Goal: Check status

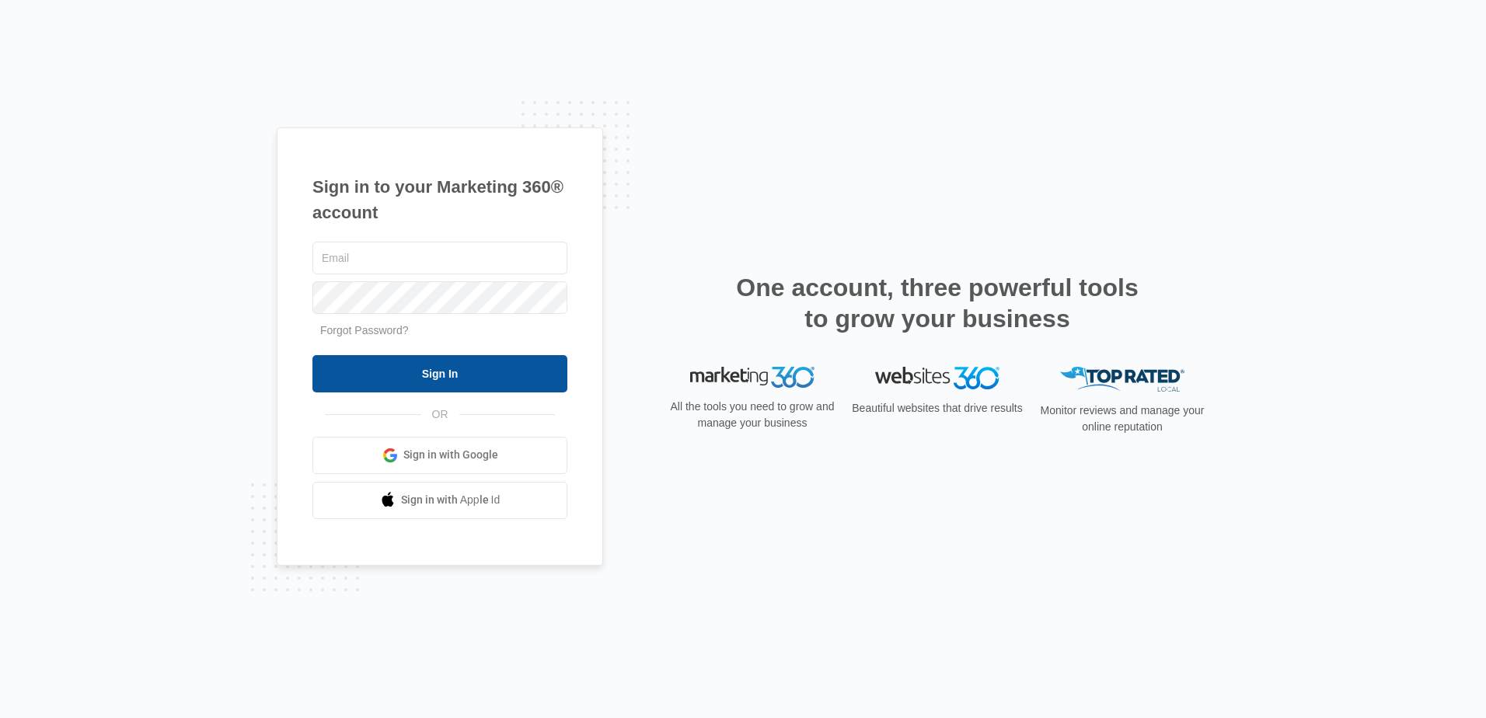
type input "[EMAIL_ADDRESS][DOMAIN_NAME]"
click at [434, 379] on input "Sign In" at bounding box center [439, 373] width 255 height 37
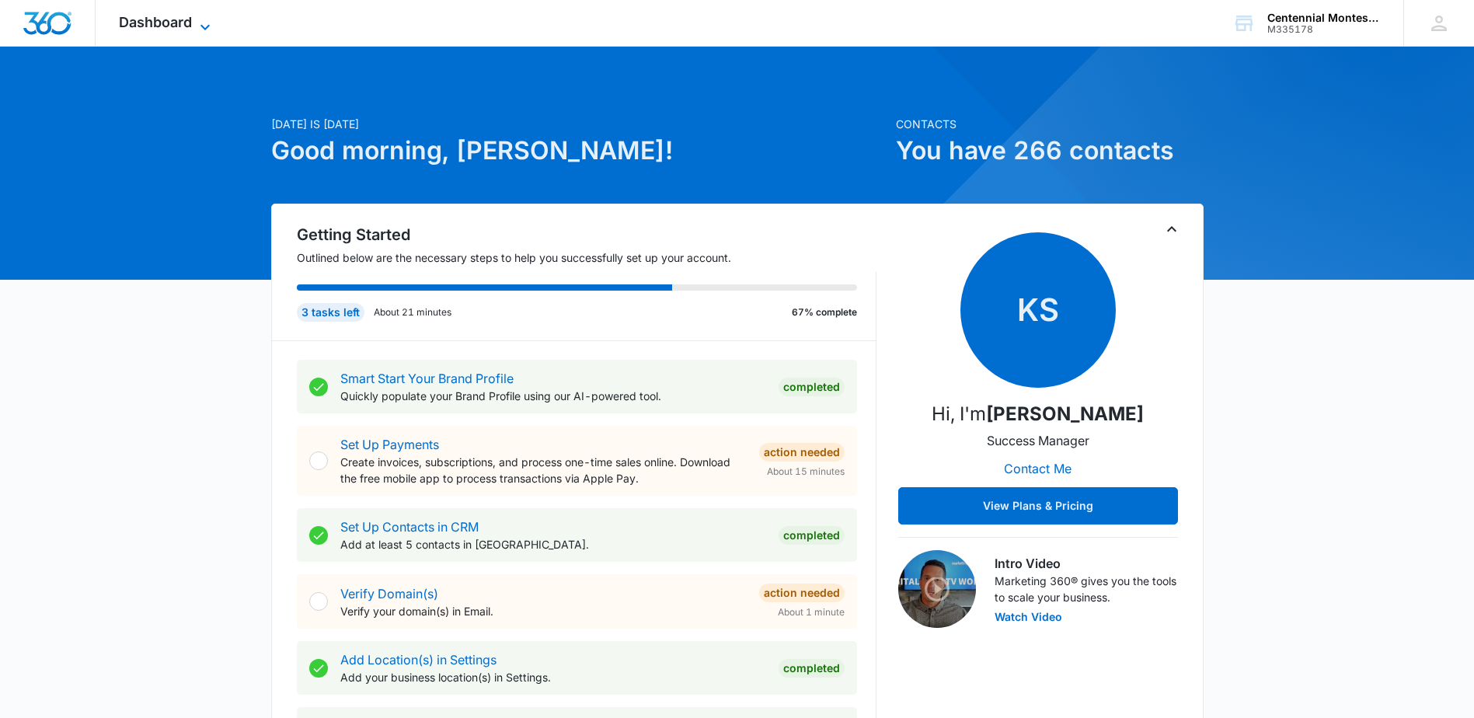
click at [166, 23] on span "Dashboard" at bounding box center [155, 22] width 73 height 16
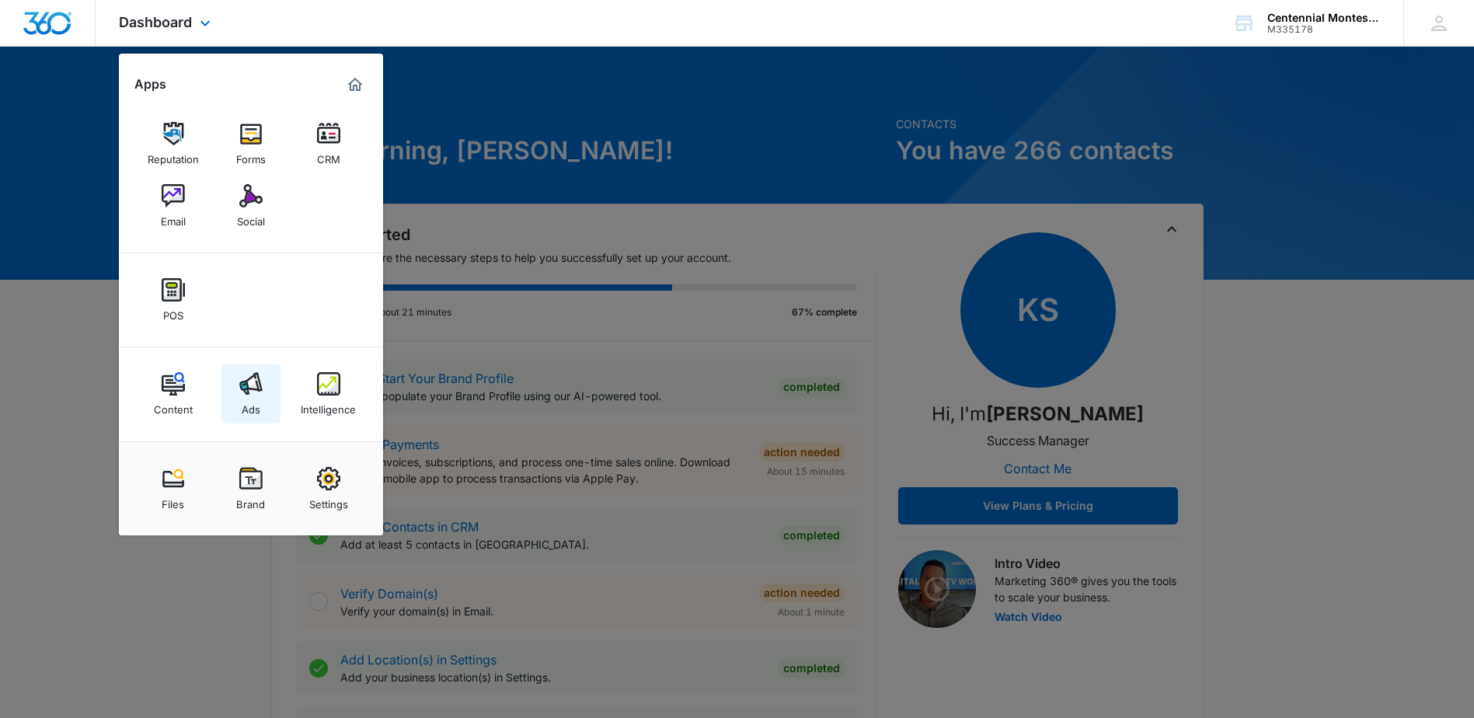
click at [246, 381] on img at bounding box center [250, 383] width 23 height 23
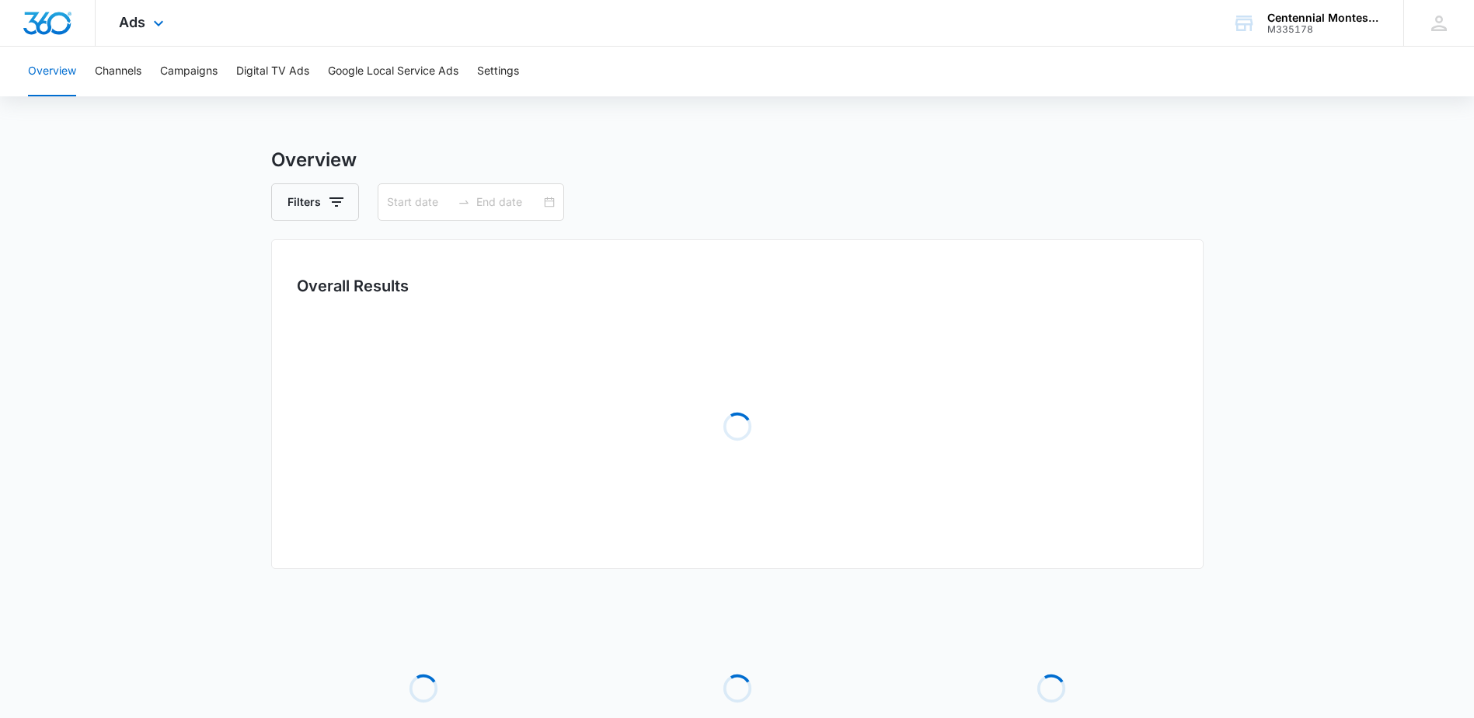
type input "[DATE]"
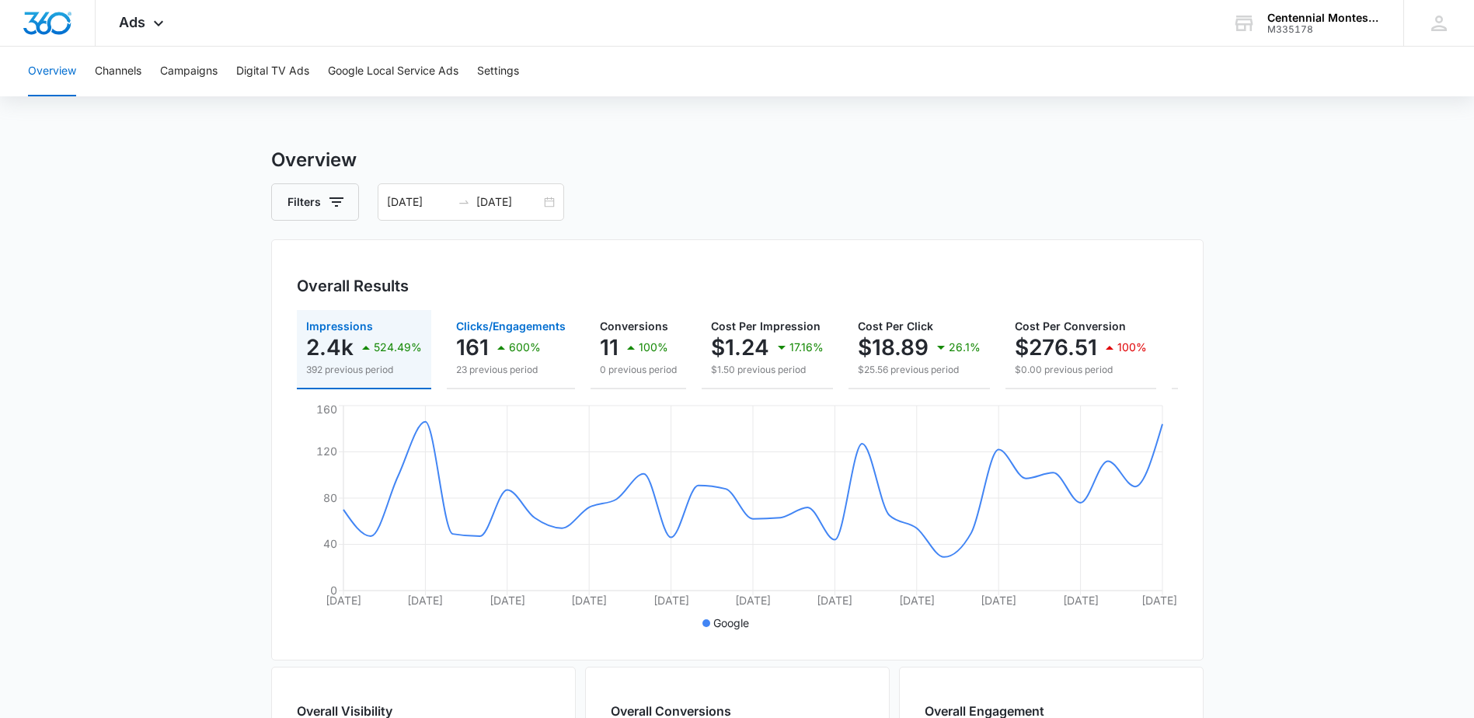
click at [537, 371] on p "23 previous period" at bounding box center [511, 370] width 110 height 14
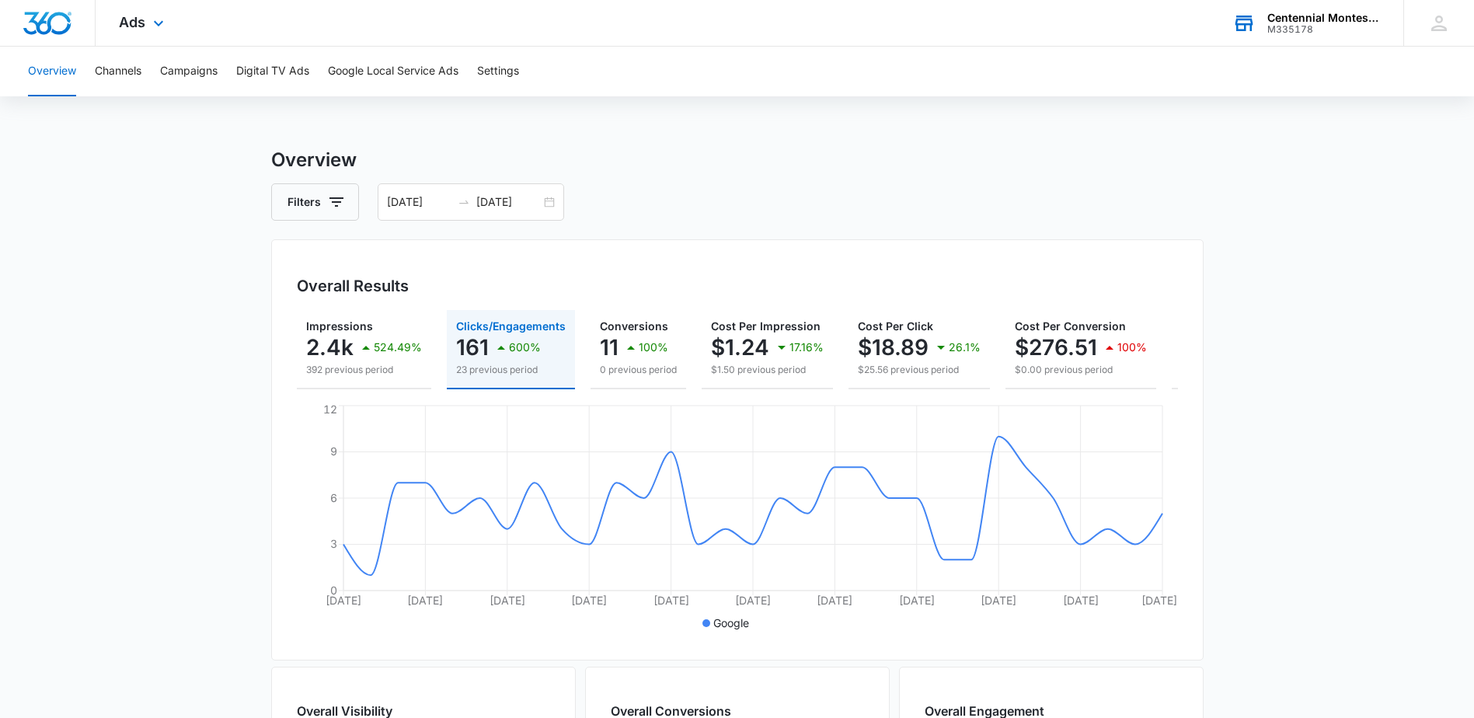
click at [1297, 20] on div "Centennial Montessori" at bounding box center [1323, 18] width 113 height 12
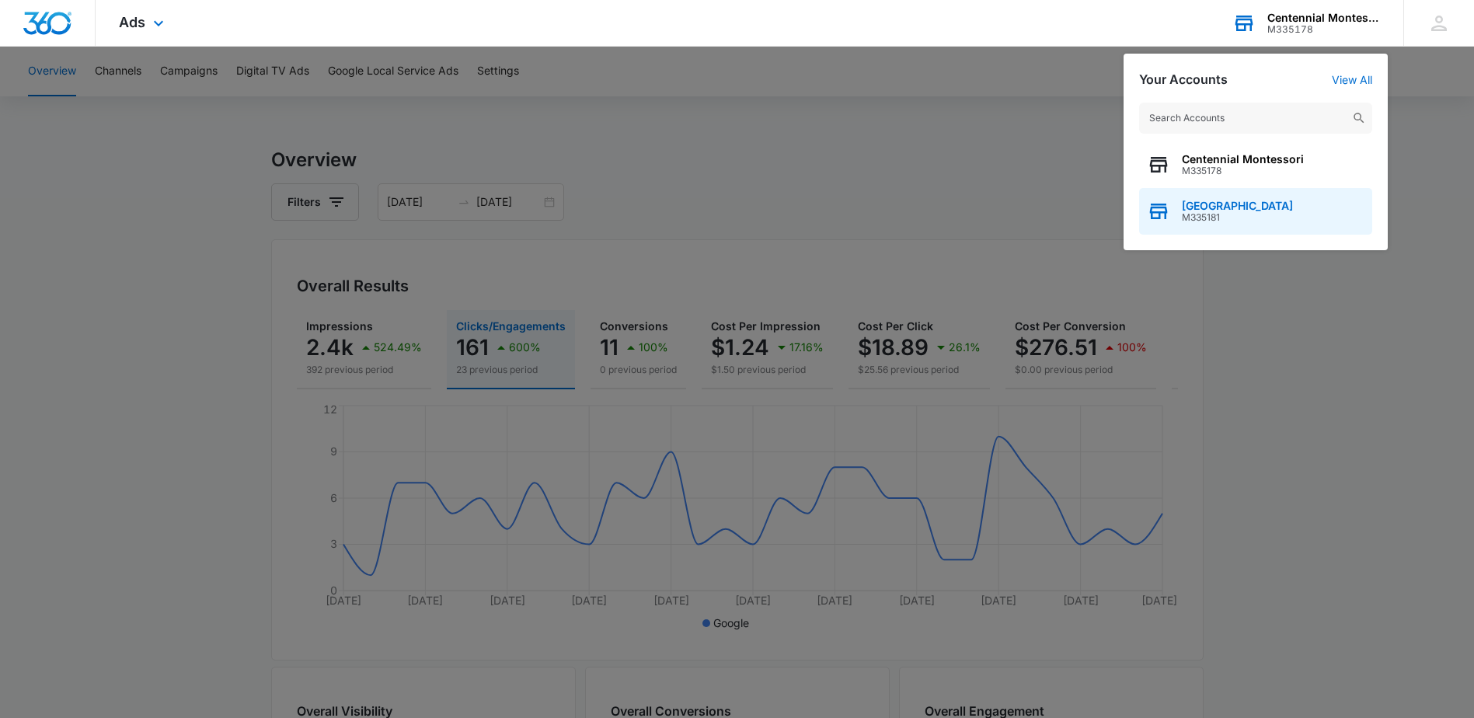
click at [1257, 214] on span "M335181" at bounding box center [1237, 217] width 111 height 11
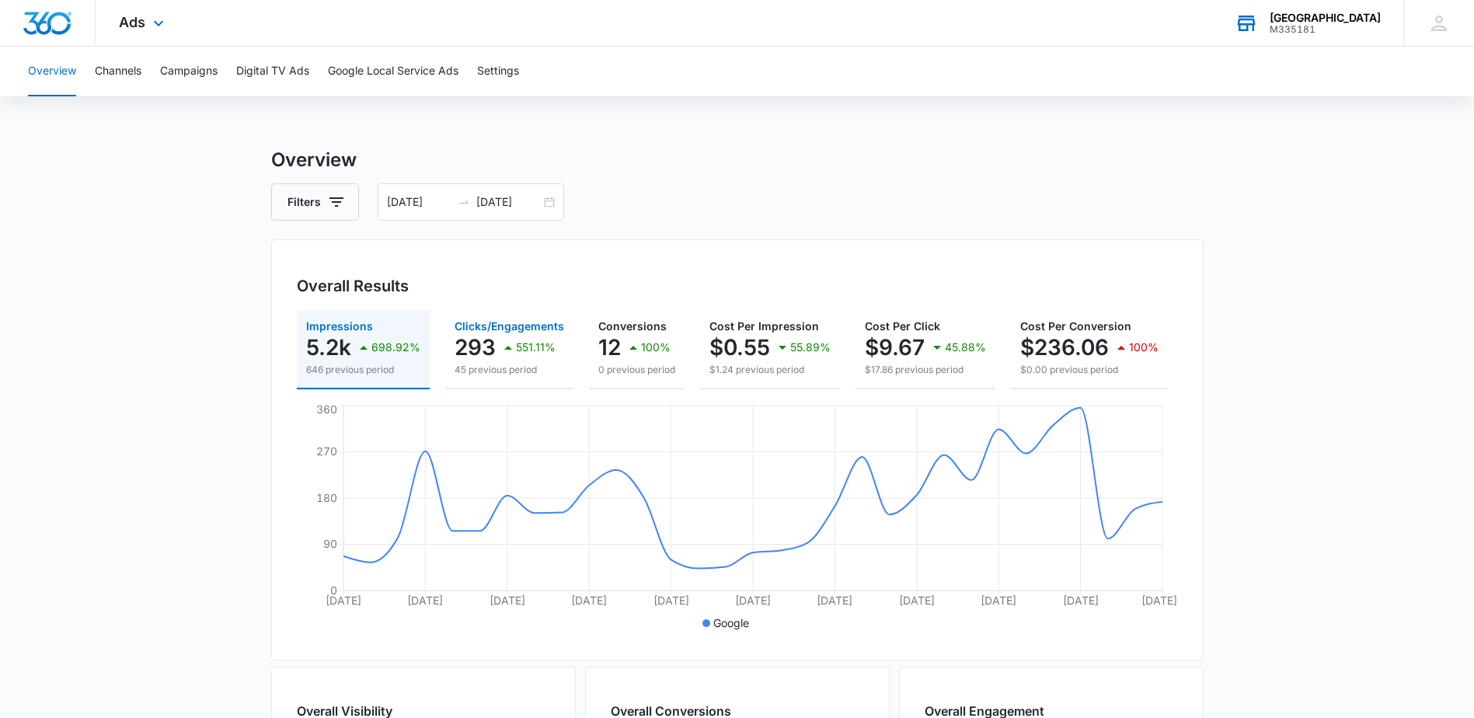
click at [505, 348] on icon "button" at bounding box center [508, 348] width 8 height 4
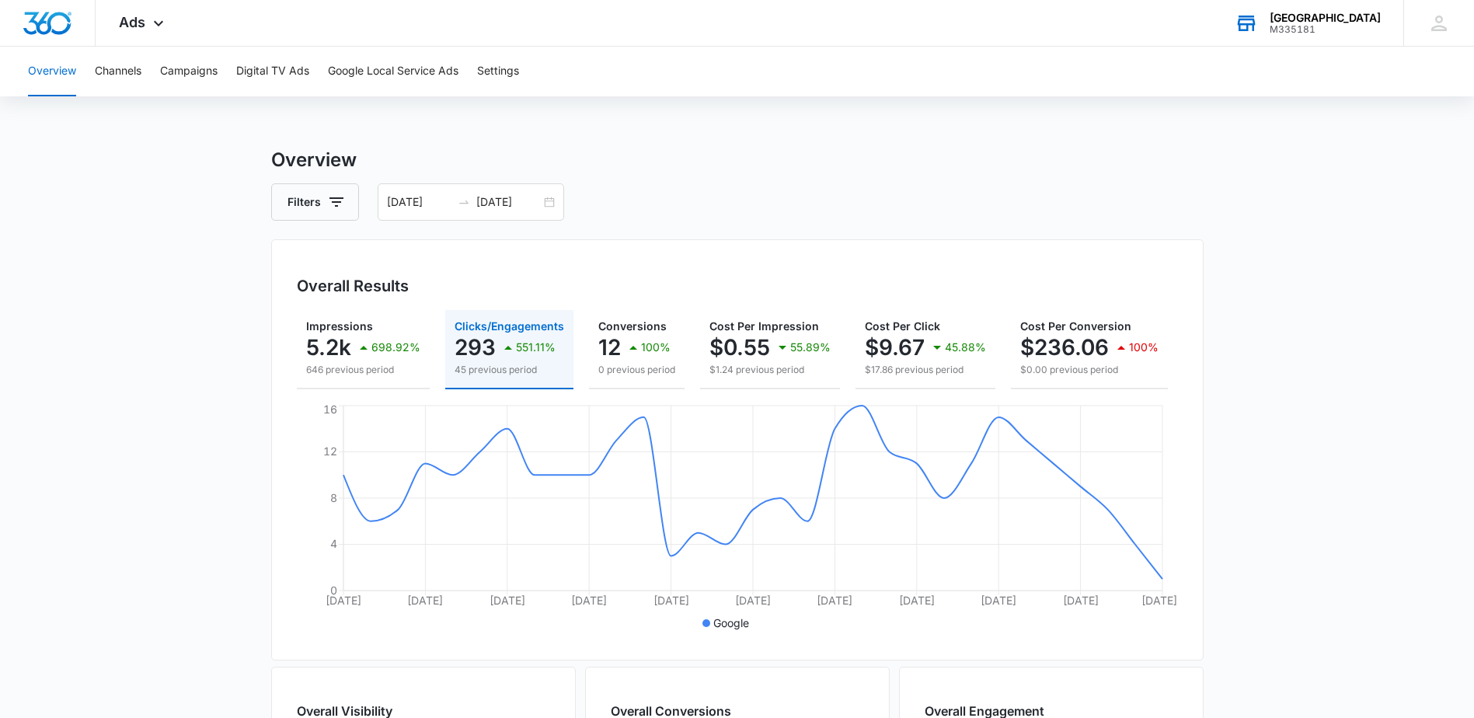
click at [1307, 20] on div "[GEOGRAPHIC_DATA]" at bounding box center [1325, 18] width 111 height 12
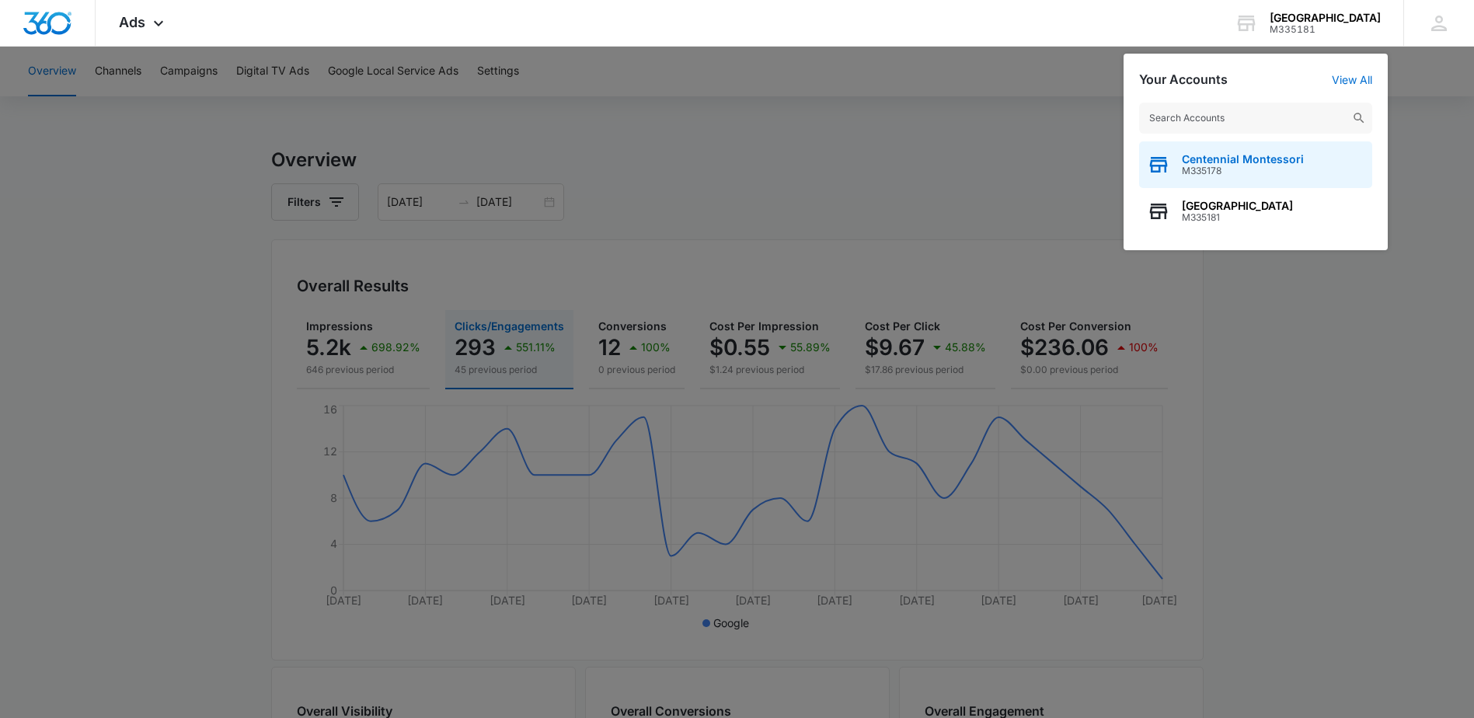
click at [1222, 170] on span "M335178" at bounding box center [1243, 171] width 122 height 11
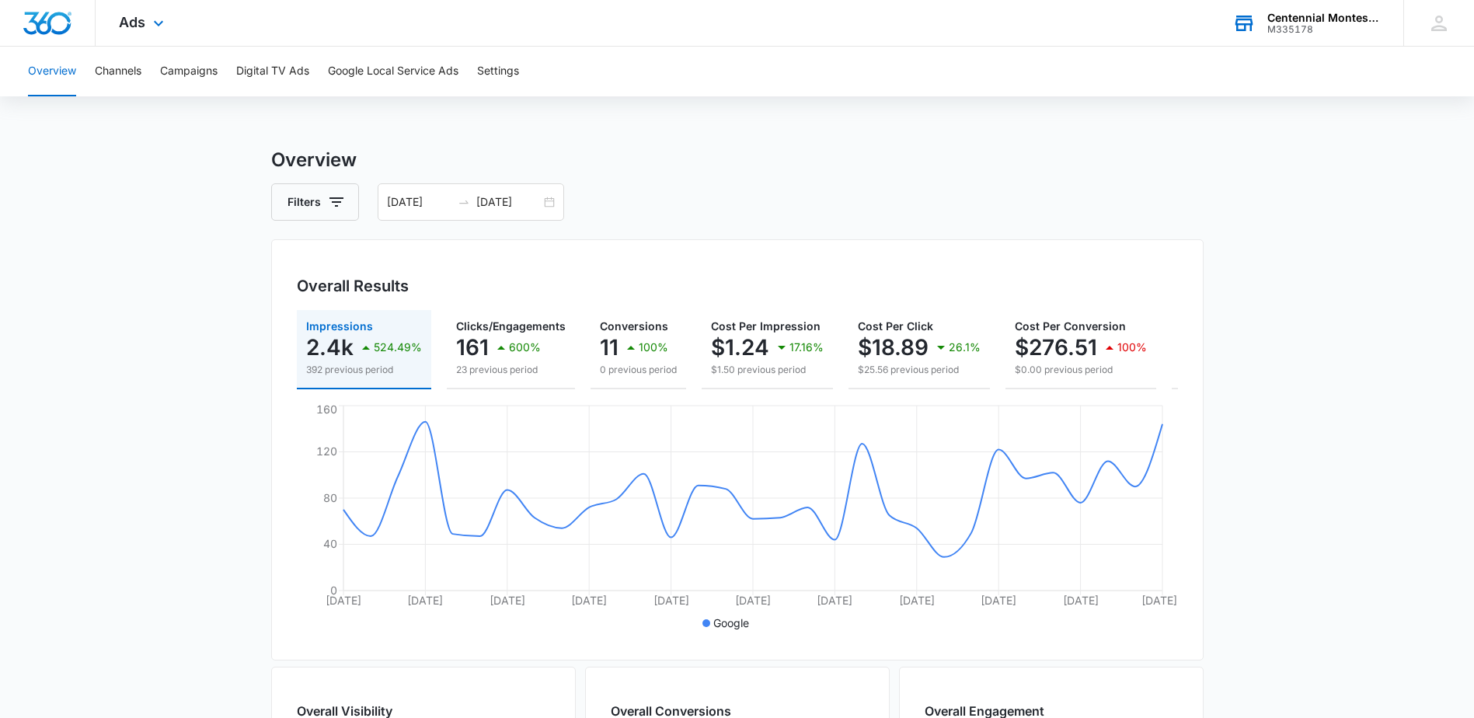
click at [1299, 30] on div "M335178" at bounding box center [1323, 29] width 113 height 11
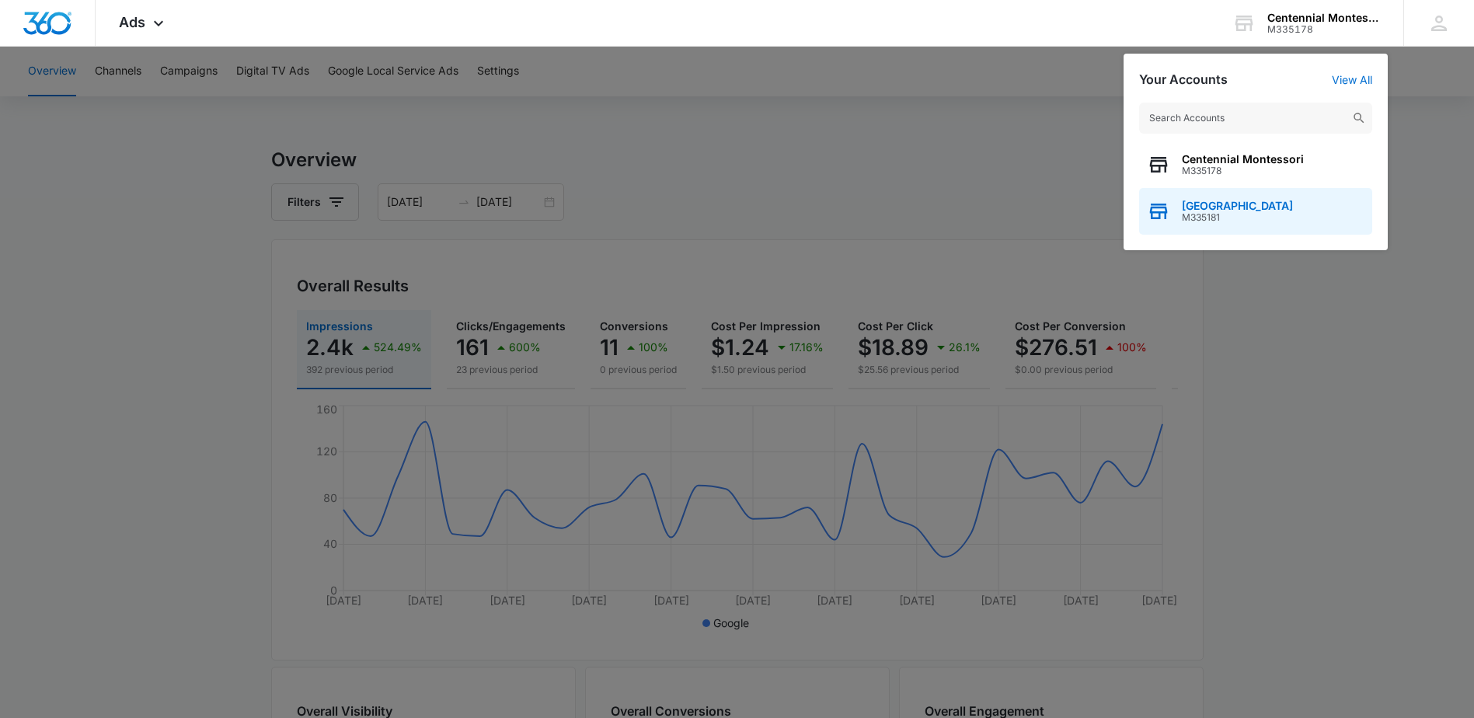
click at [1232, 214] on span "M335181" at bounding box center [1237, 217] width 111 height 11
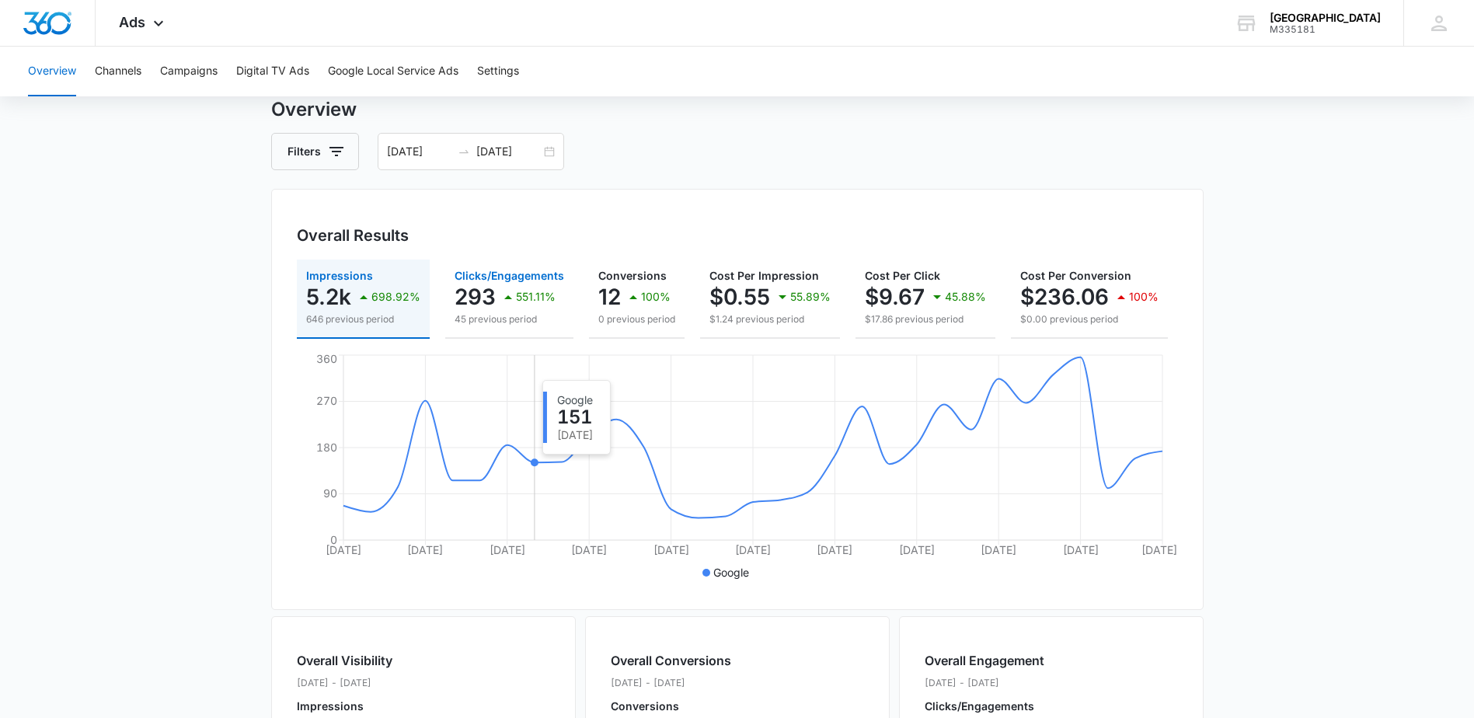
scroll to position [78, 0]
